Goal: Navigation & Orientation: Understand site structure

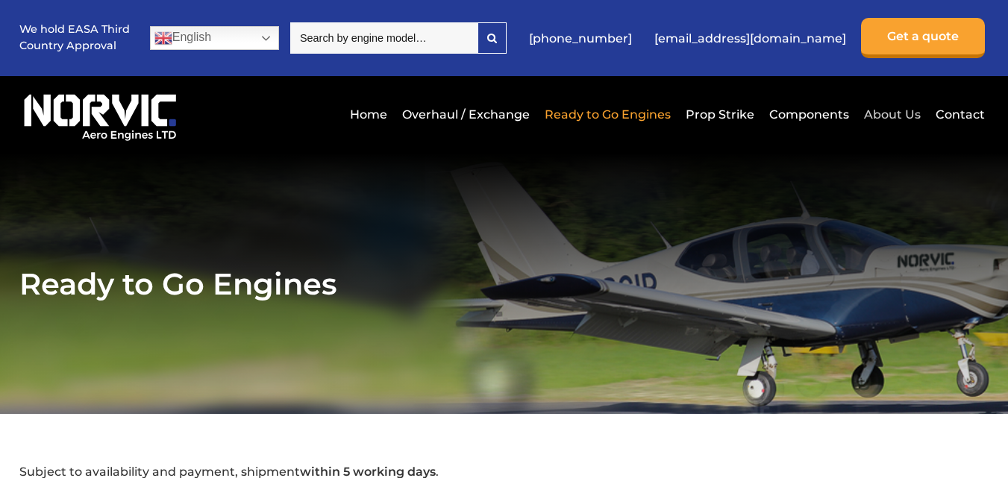
click at [877, 121] on link "About Us" at bounding box center [893, 114] width 64 height 37
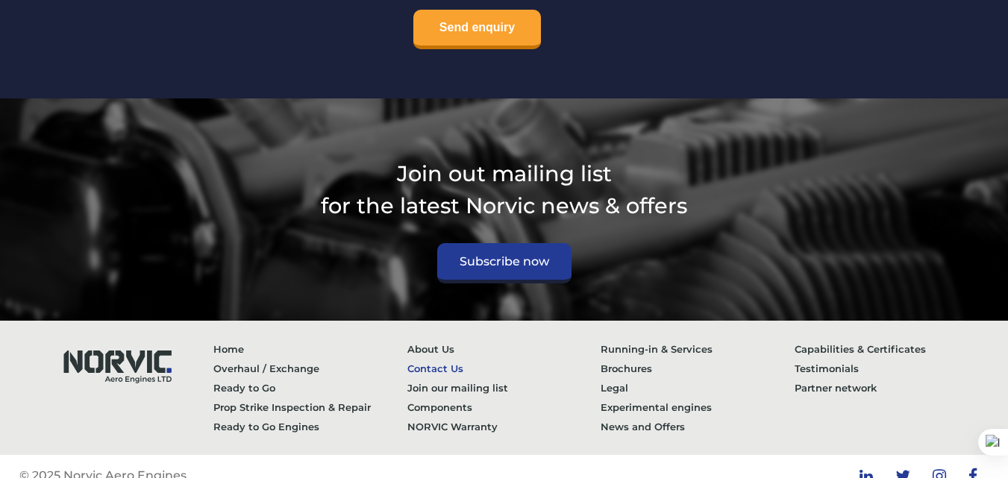
scroll to position [6208, 0]
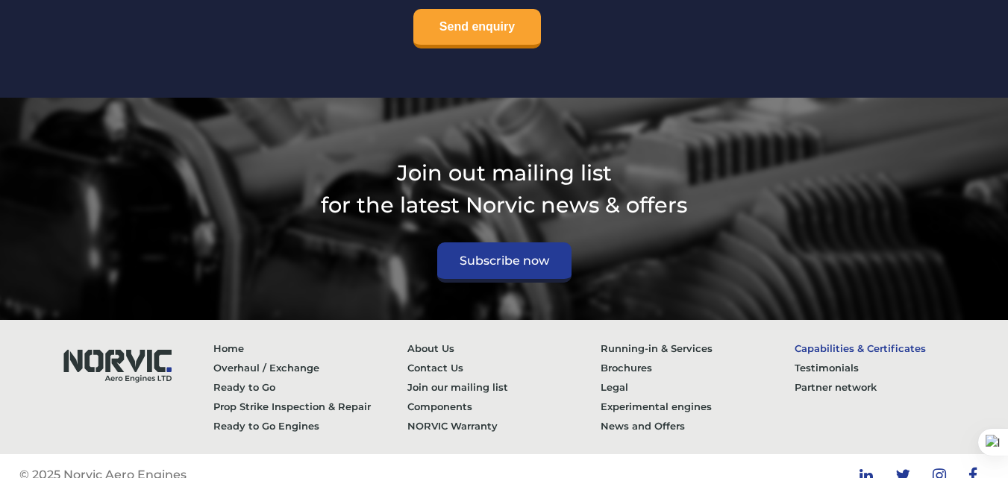
click at [835, 339] on link "Capabilities & Certificates" at bounding box center [892, 348] width 194 height 19
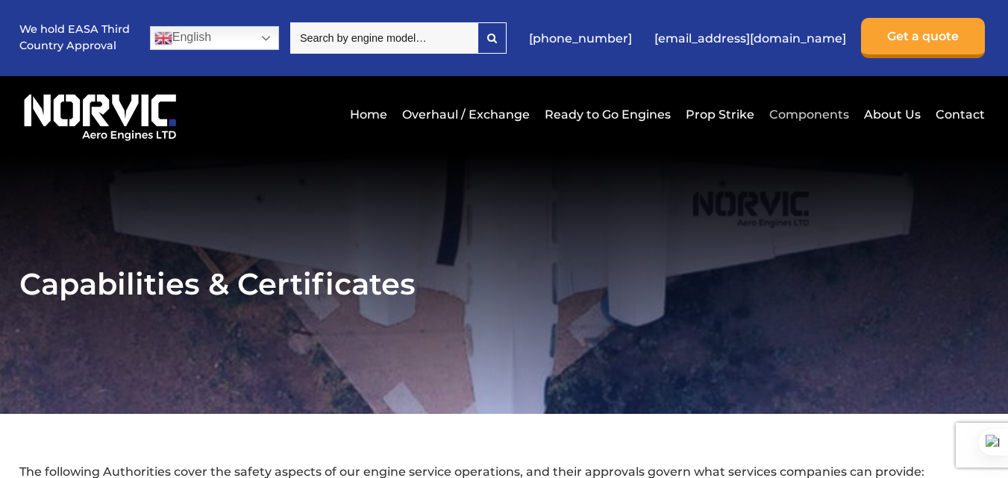
click at [815, 117] on link "Components" at bounding box center [809, 114] width 87 height 37
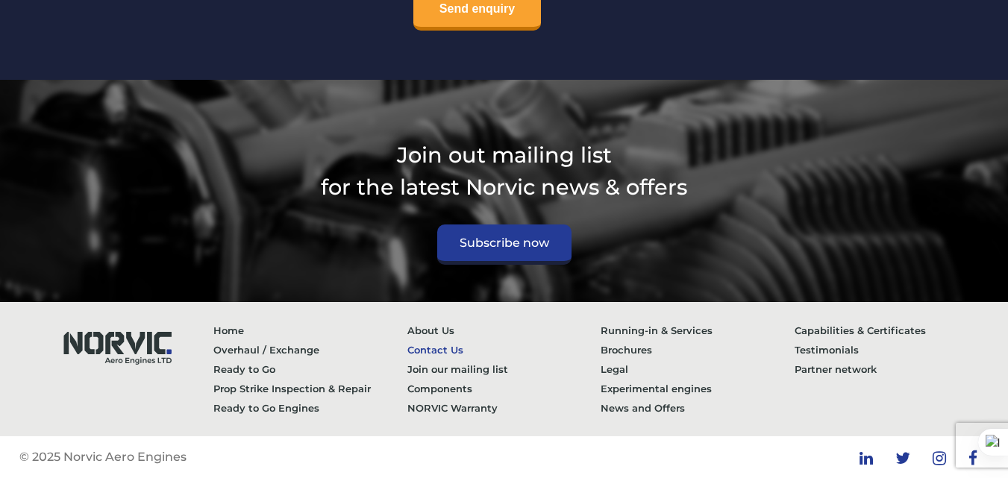
click at [411, 342] on link "Contact Us" at bounding box center [505, 349] width 194 height 19
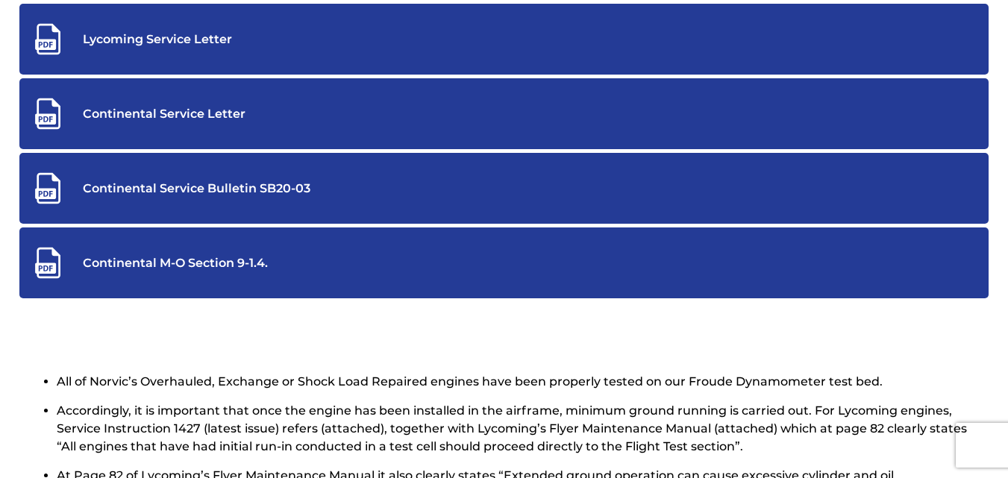
scroll to position [672, 0]
